Goal: Information Seeking & Learning: Learn about a topic

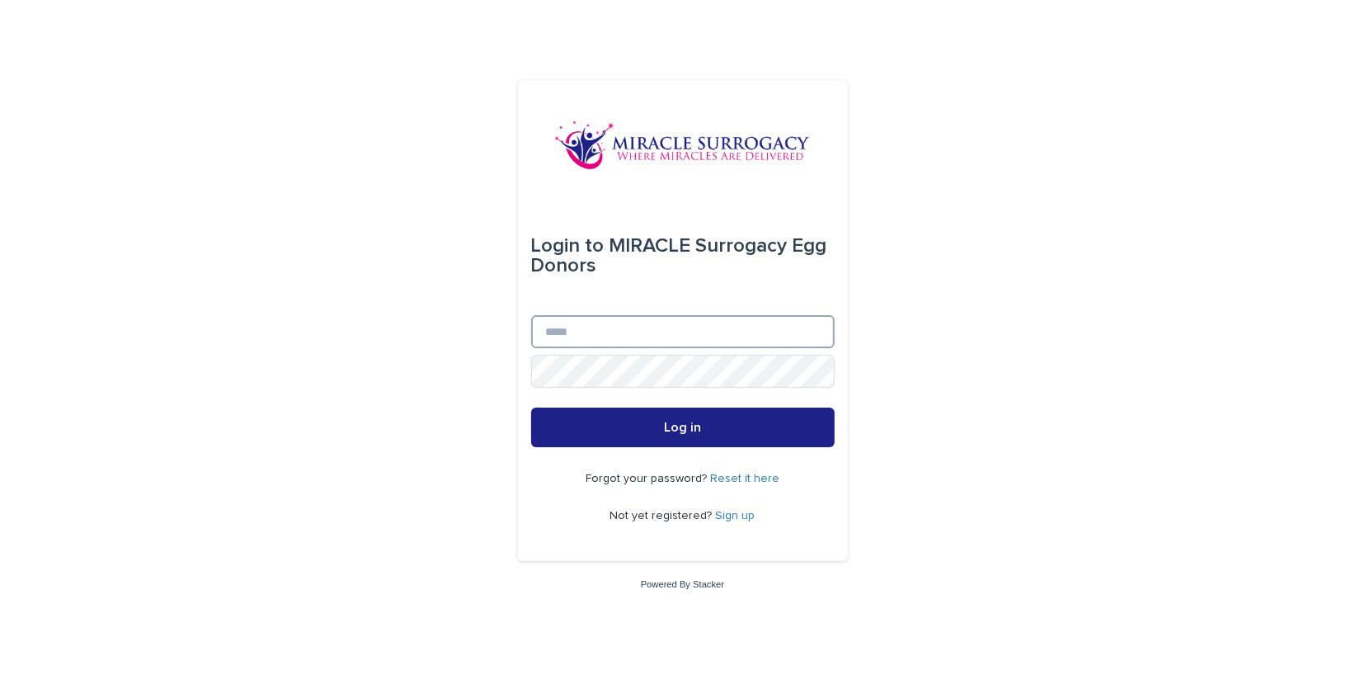
click at [599, 329] on input "Email" at bounding box center [683, 331] width 304 height 33
type input "**********"
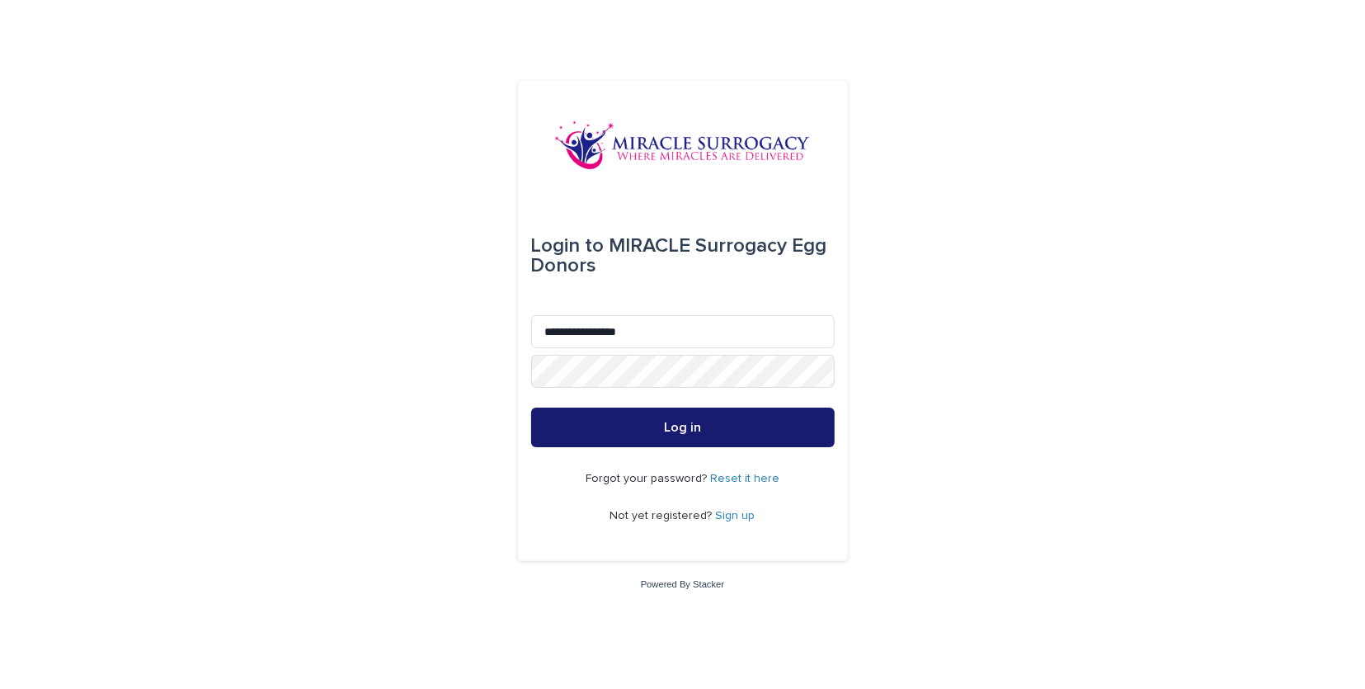
click at [651, 425] on button "Log in" at bounding box center [683, 427] width 304 height 40
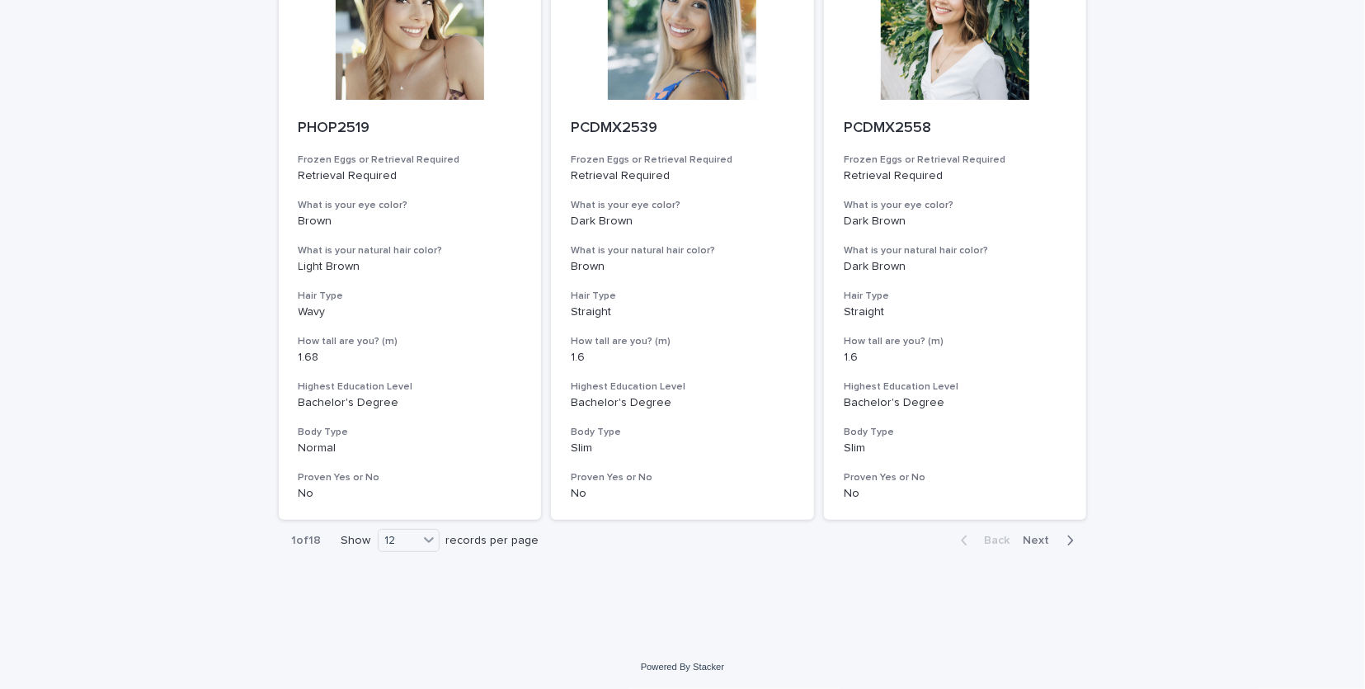
scroll to position [1958, 0]
click at [422, 539] on icon at bounding box center [429, 537] width 16 height 16
click at [402, 601] on div "36" at bounding box center [402, 601] width 60 height 20
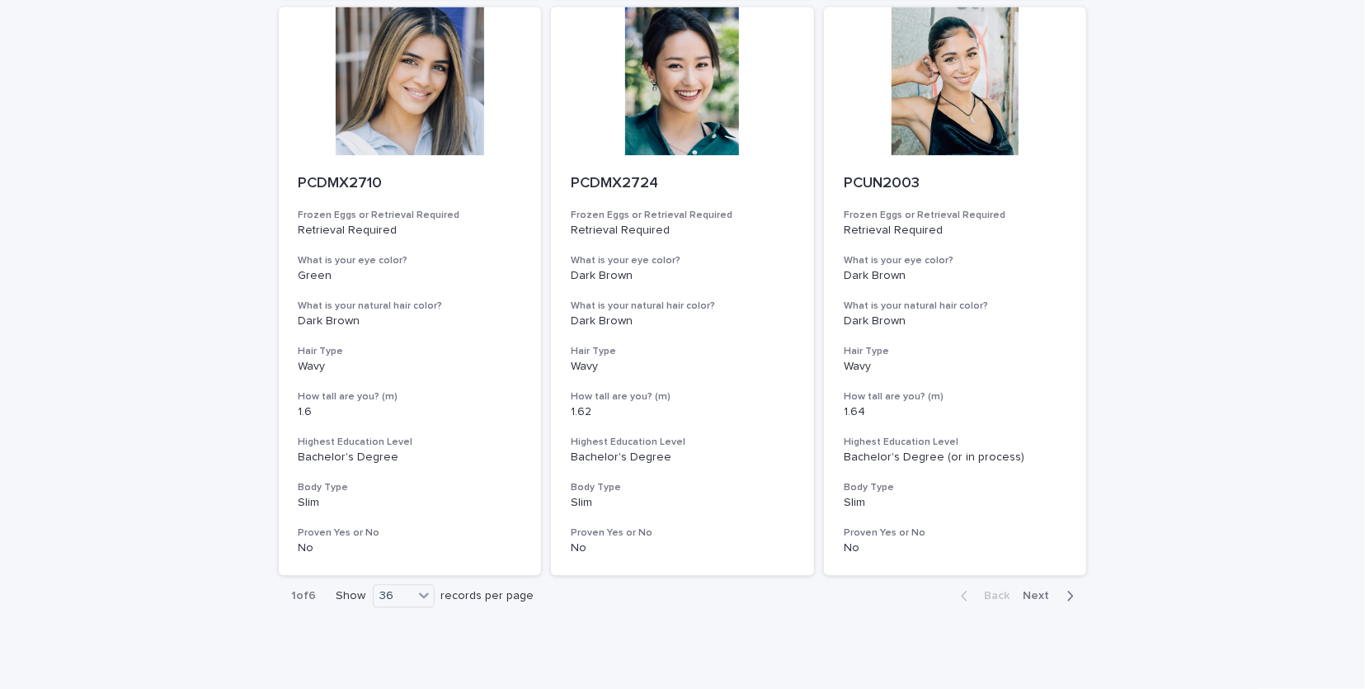
scroll to position [6587, 0]
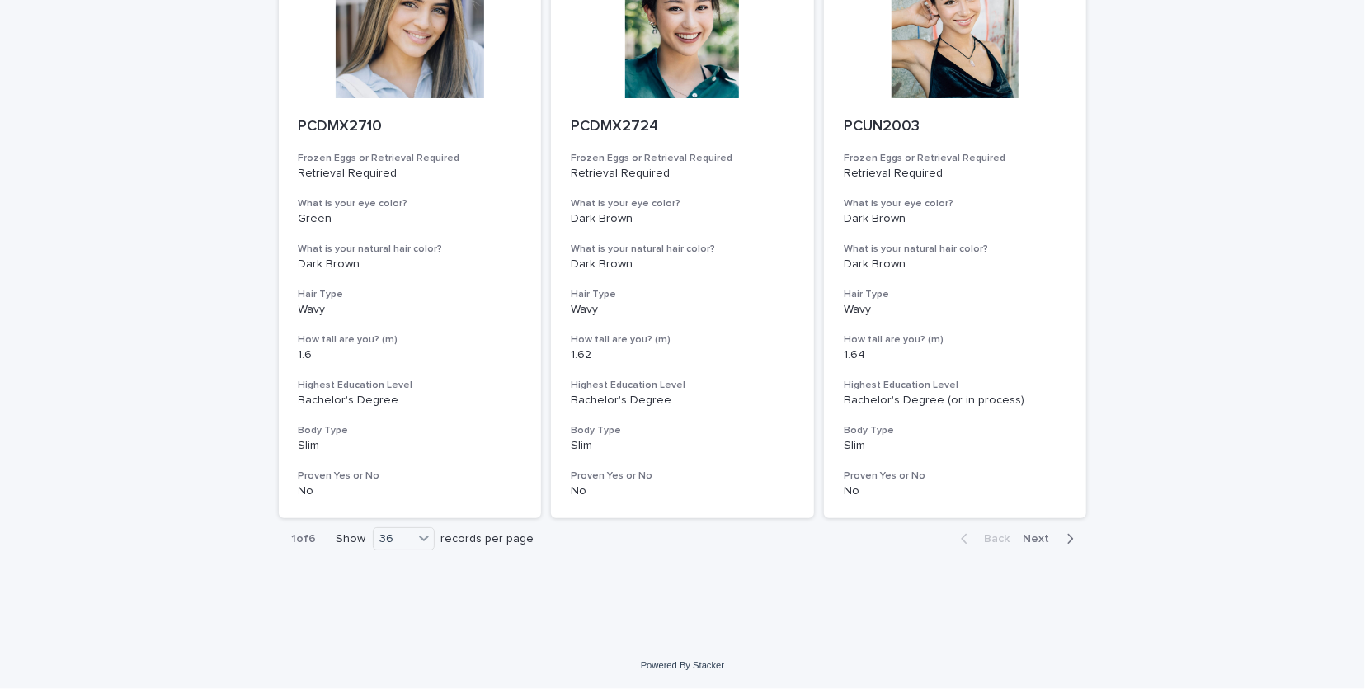
click at [1040, 537] on span "Next" at bounding box center [1042, 539] width 36 height 12
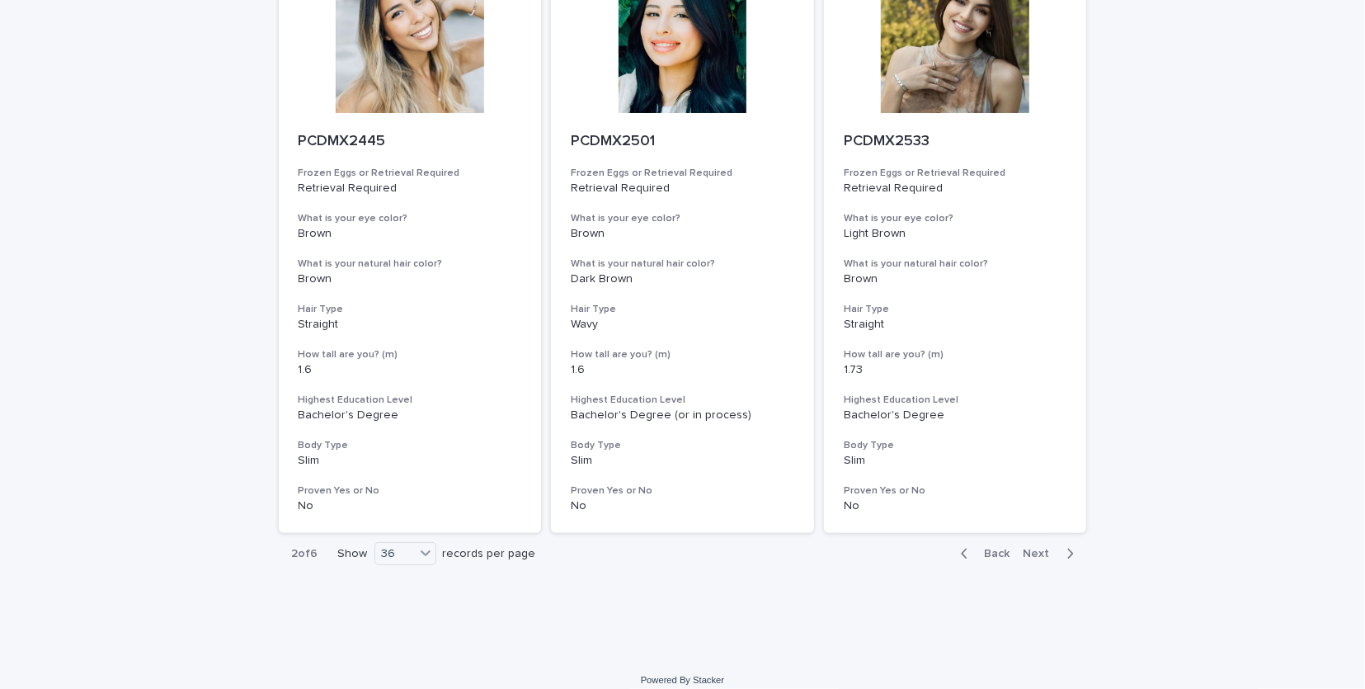
scroll to position [6582, 0]
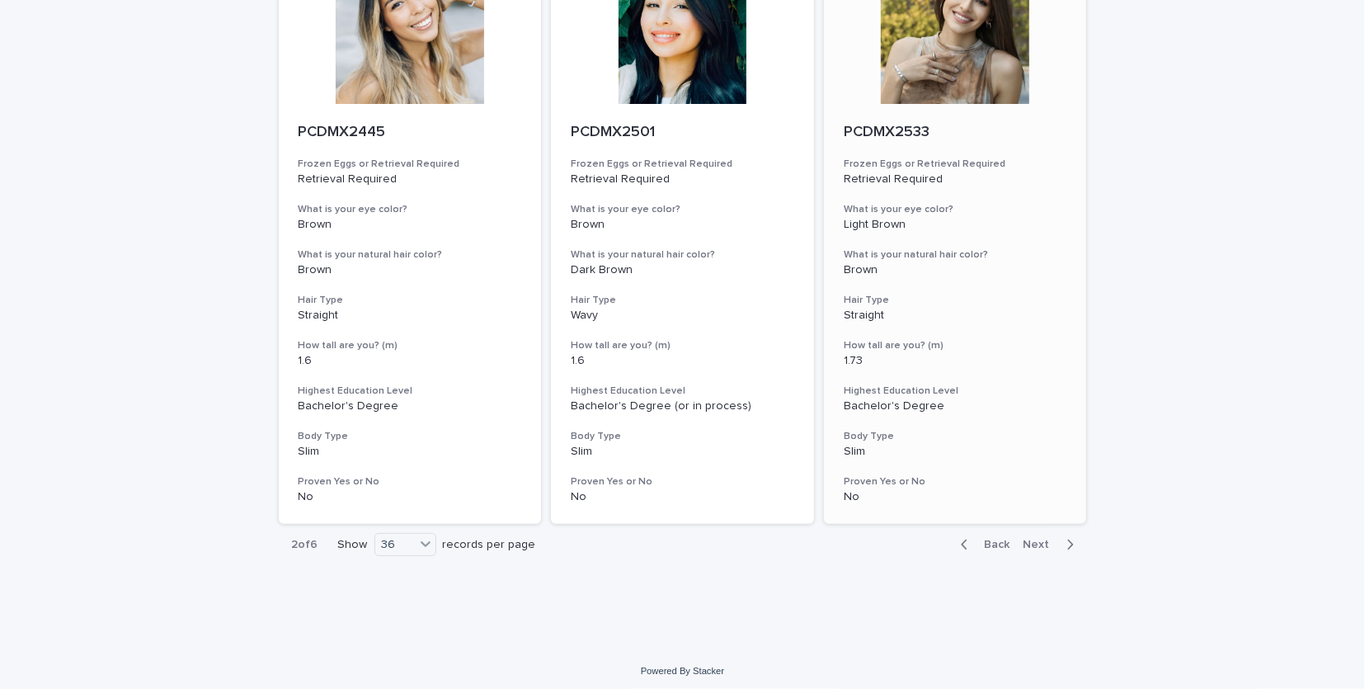
drag, startPoint x: 1128, startPoint y: 310, endPoint x: 1062, endPoint y: 512, distance: 212.6
click at [1063, 535] on div "Back Next" at bounding box center [1017, 544] width 139 height 41
click at [1066, 545] on icon "button" at bounding box center [1069, 544] width 7 height 15
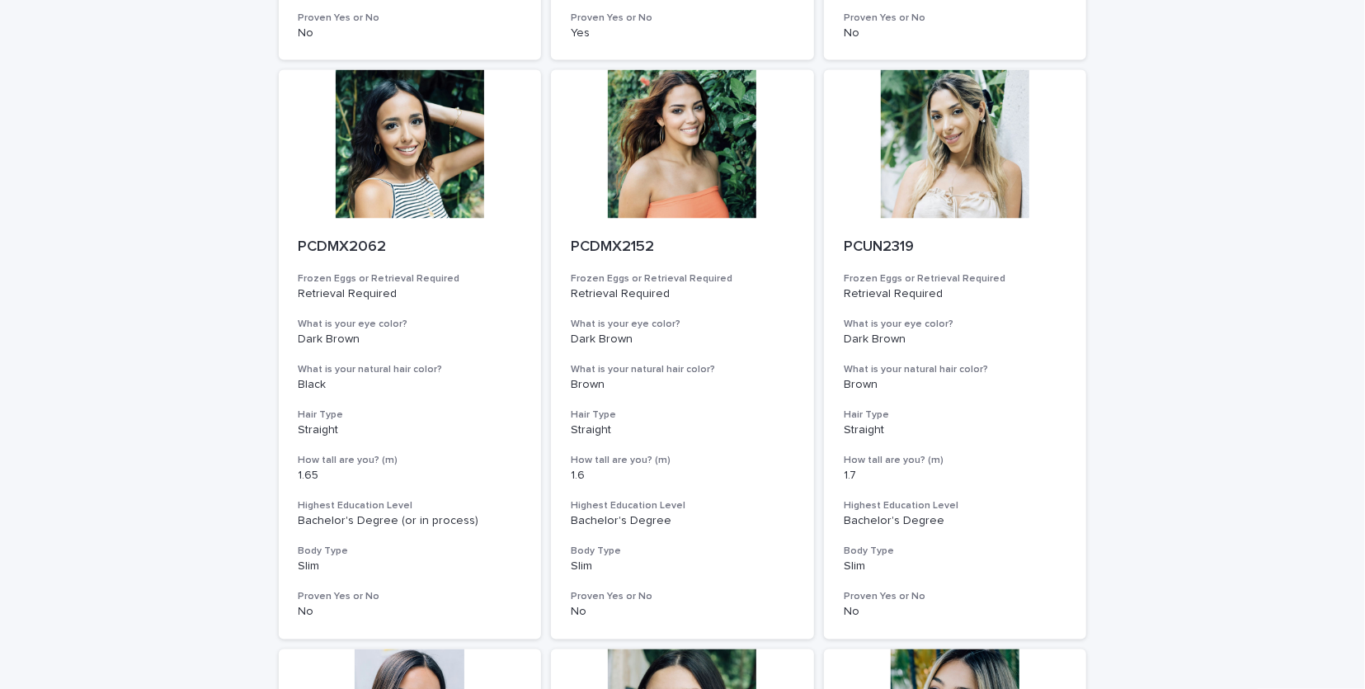
scroll to position [6587, 0]
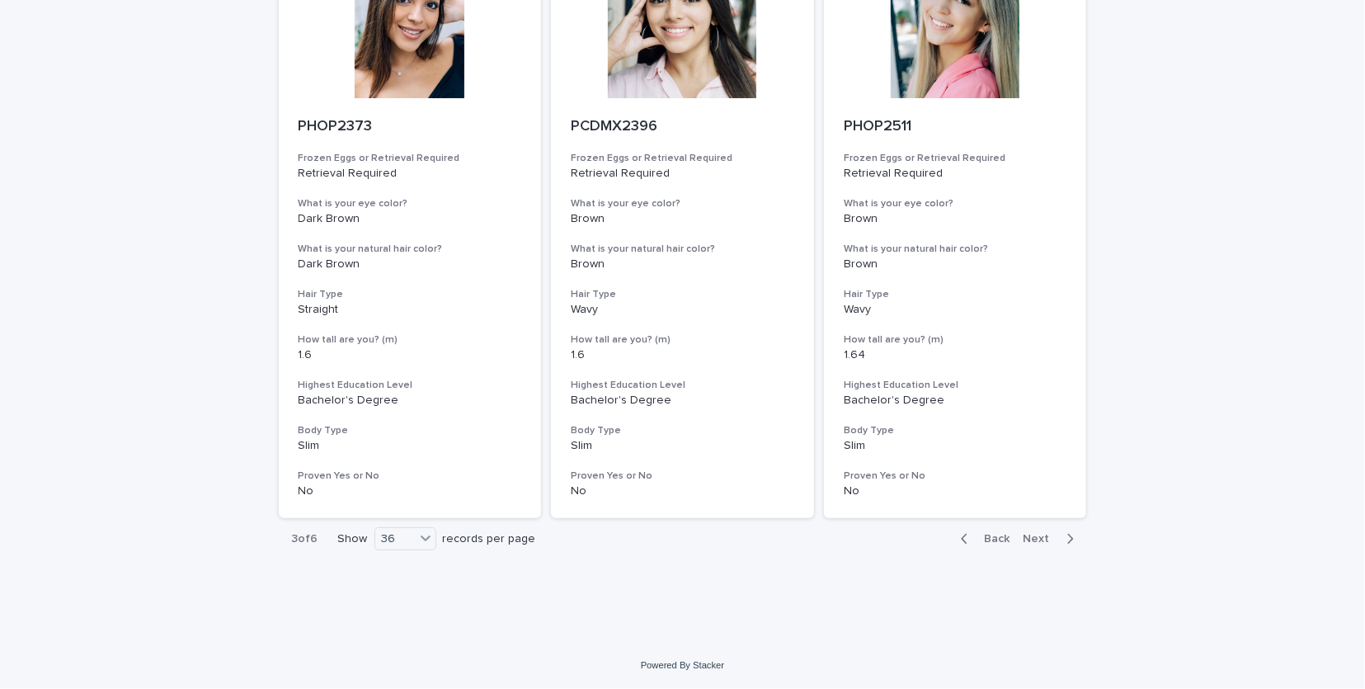
click at [1067, 535] on icon "button" at bounding box center [1070, 539] width 6 height 10
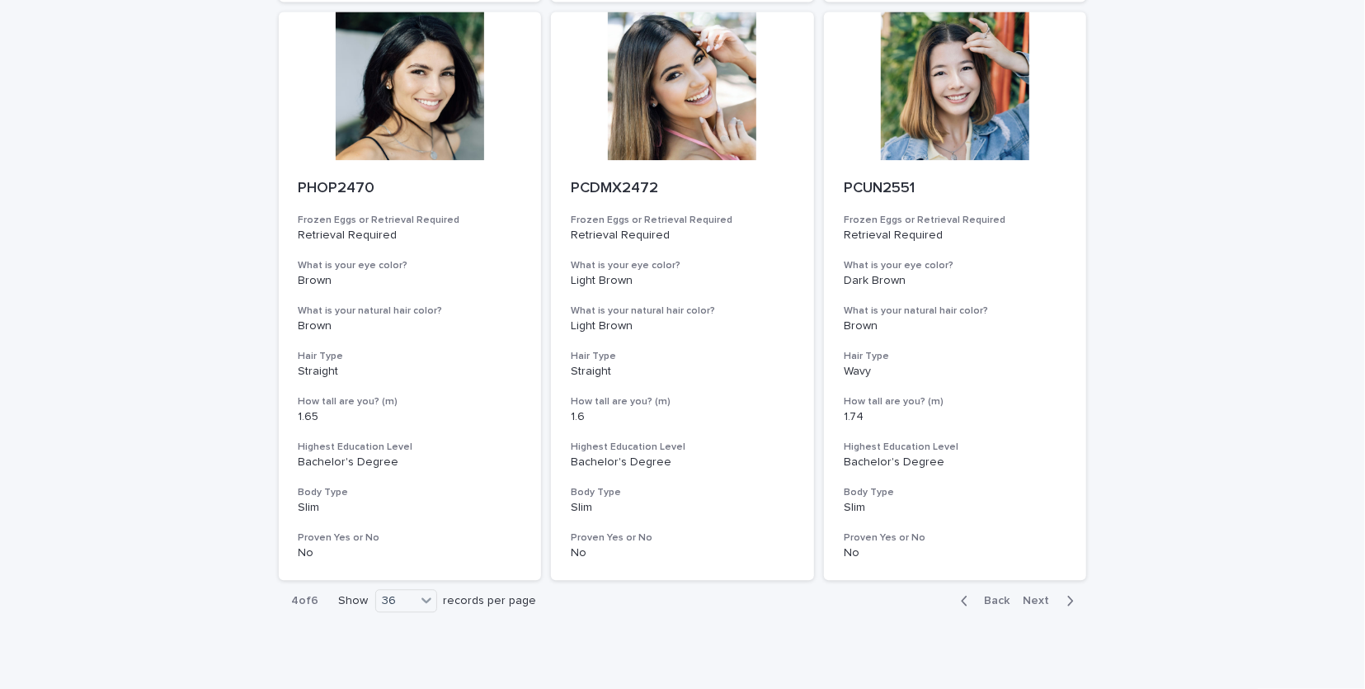
scroll to position [6587, 0]
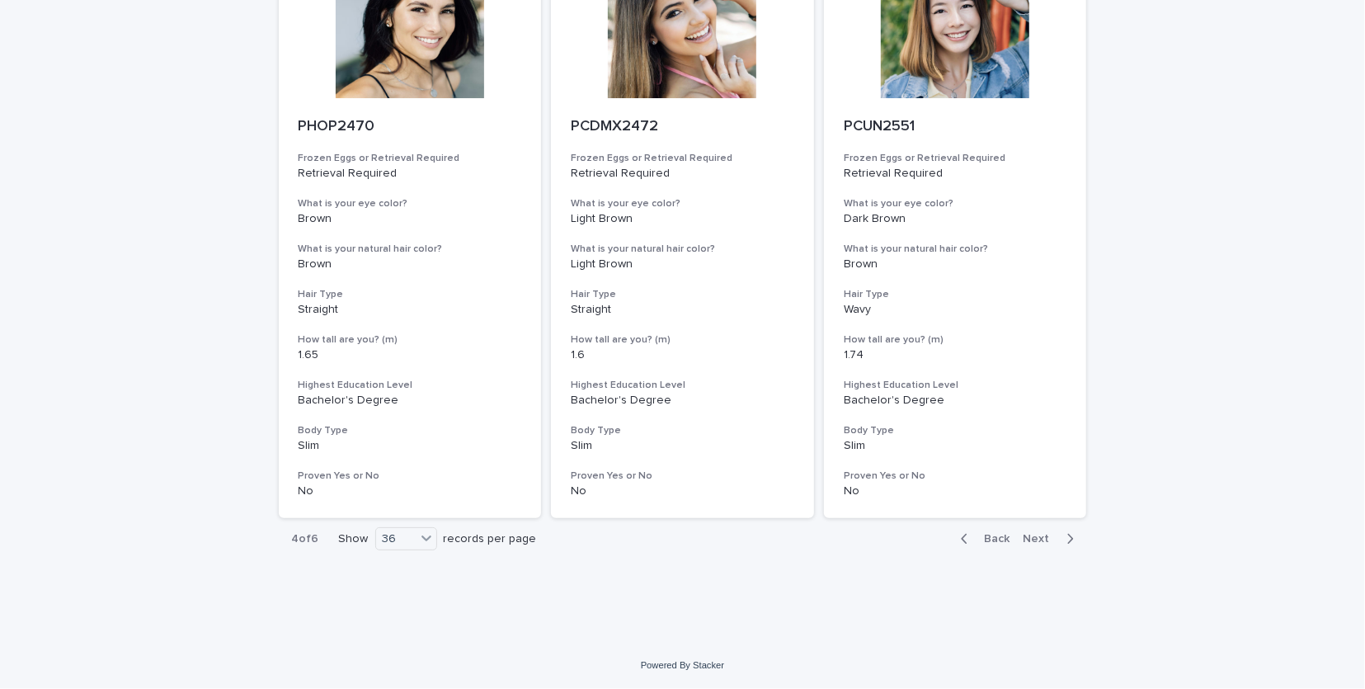
click at [1060, 539] on div "button" at bounding box center [1067, 538] width 14 height 15
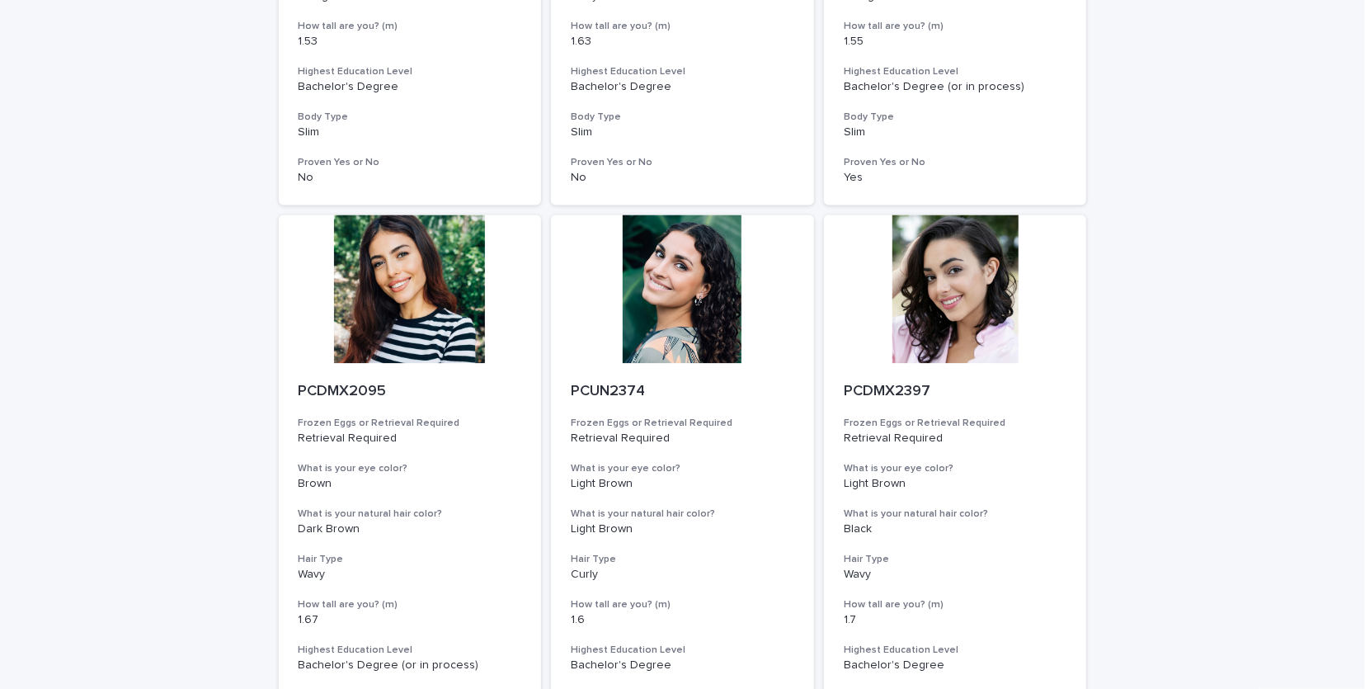
scroll to position [6587, 0]
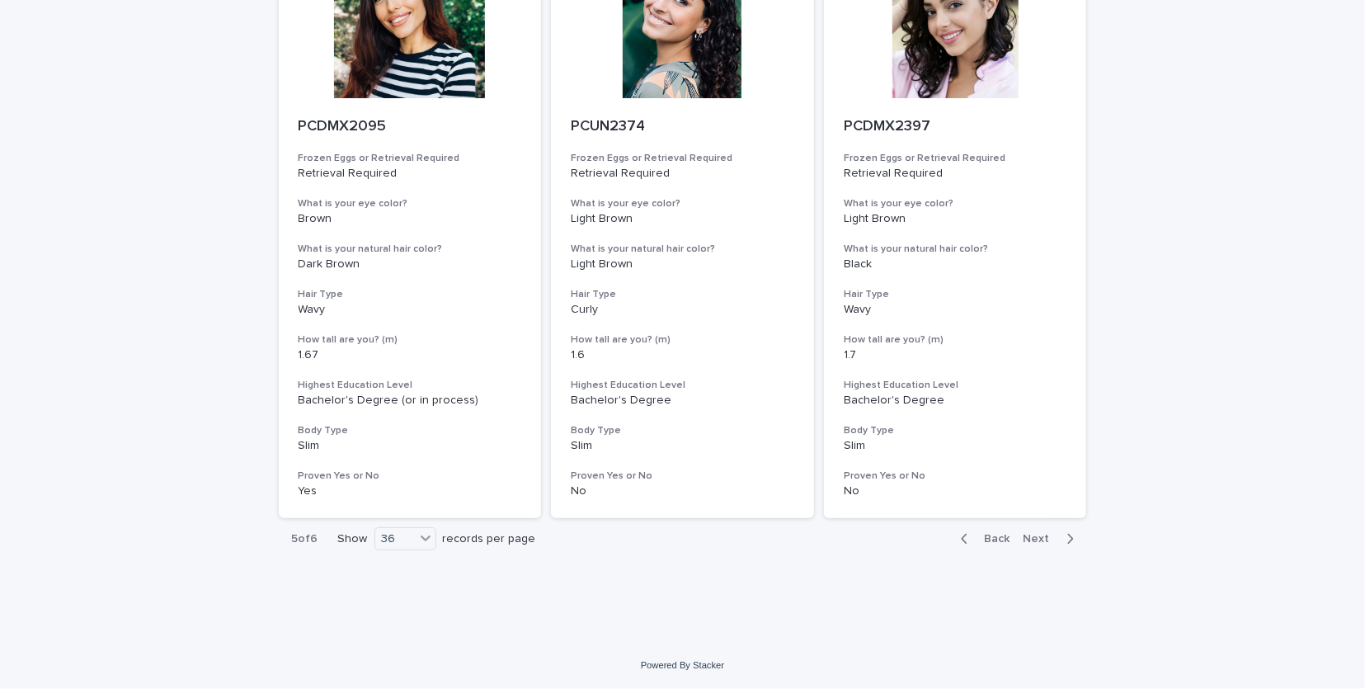
click at [1066, 539] on icon "button" at bounding box center [1069, 538] width 7 height 15
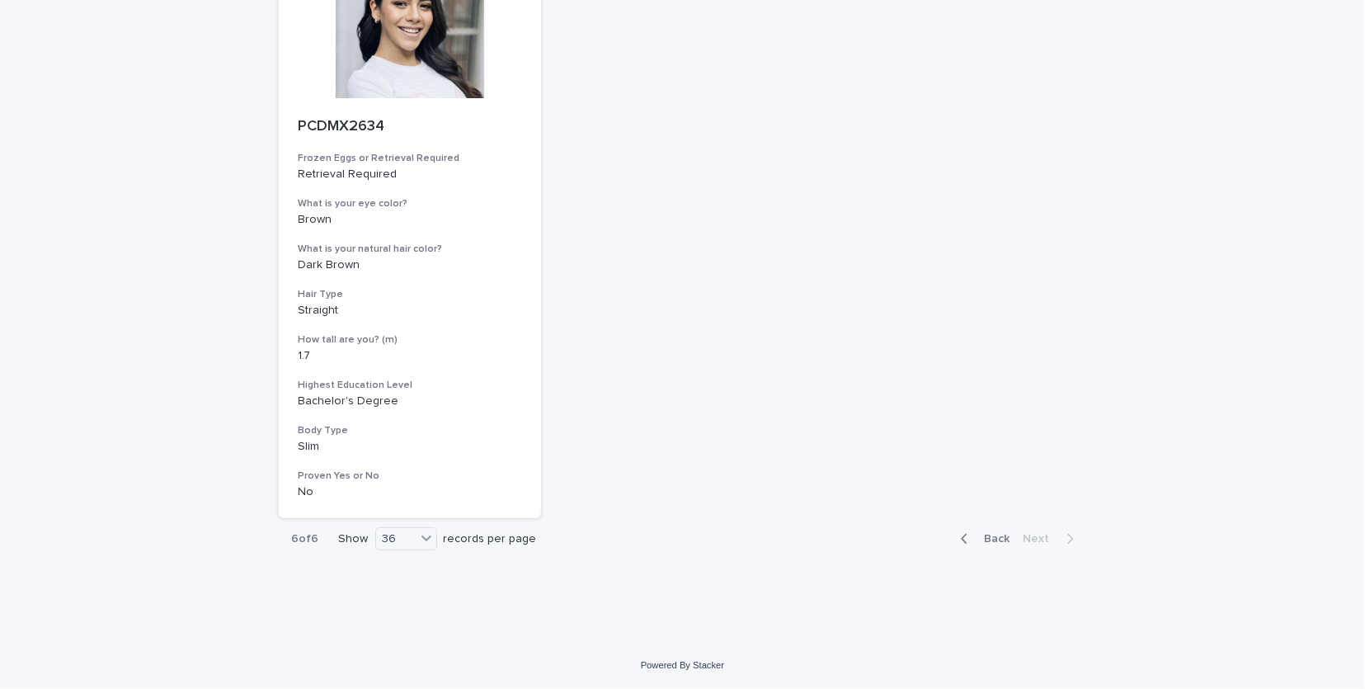
scroll to position [4782, 0]
